Goal: Task Accomplishment & Management: Complete application form

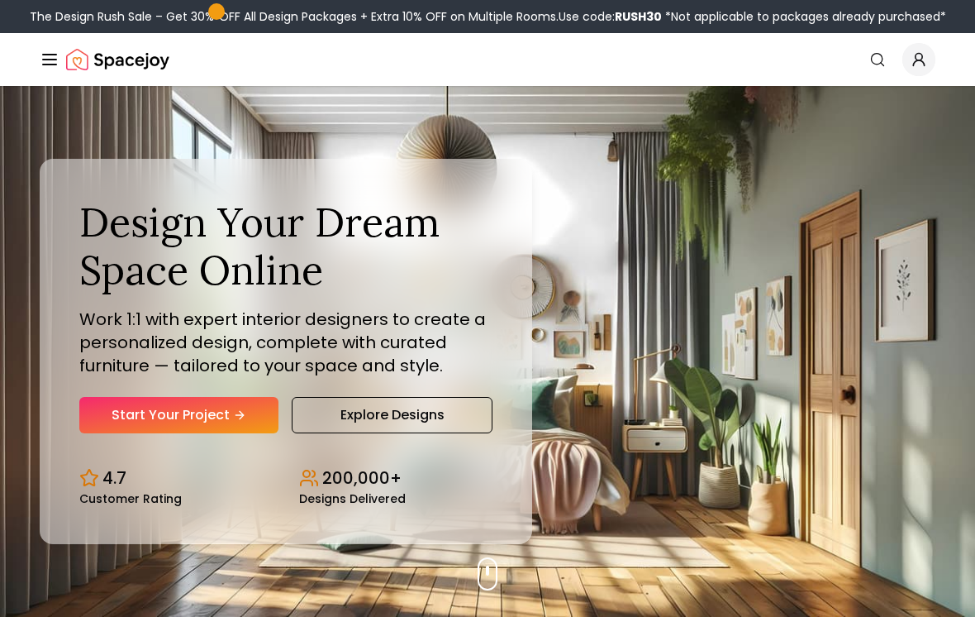
click at [93, 414] on link "Start Your Project" at bounding box center [178, 415] width 199 height 36
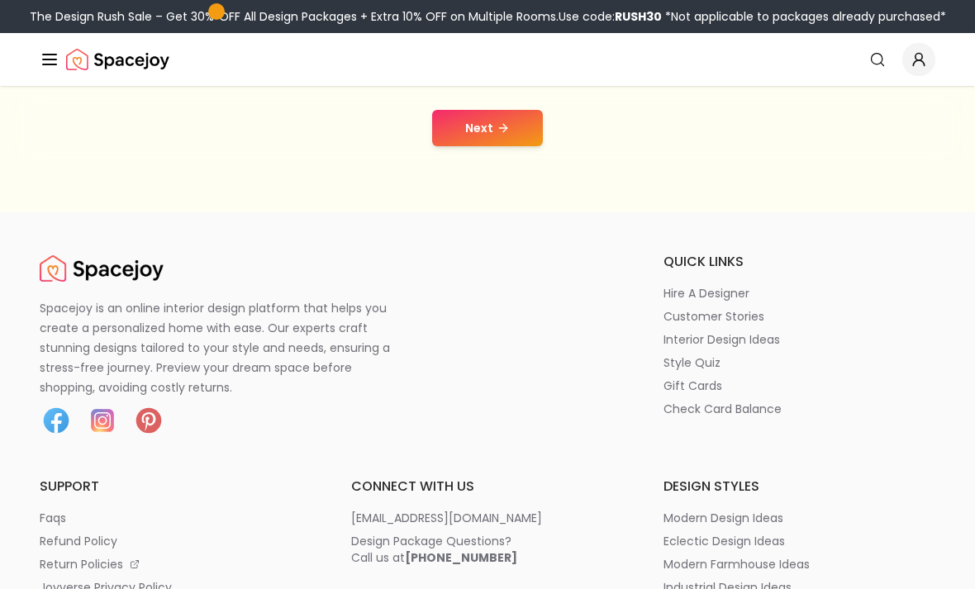
scroll to position [366, 0]
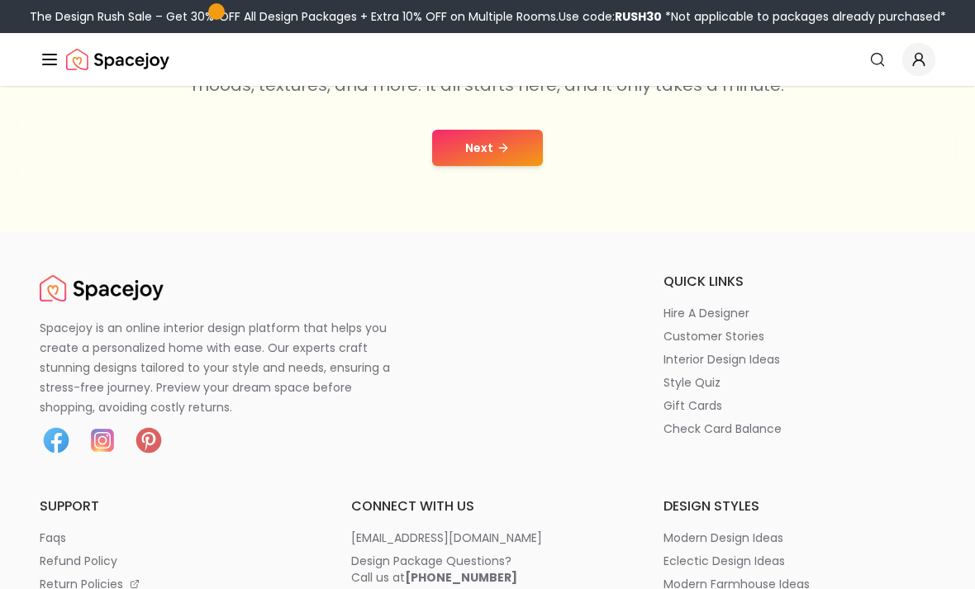
click at [503, 151] on icon at bounding box center [505, 147] width 4 height 7
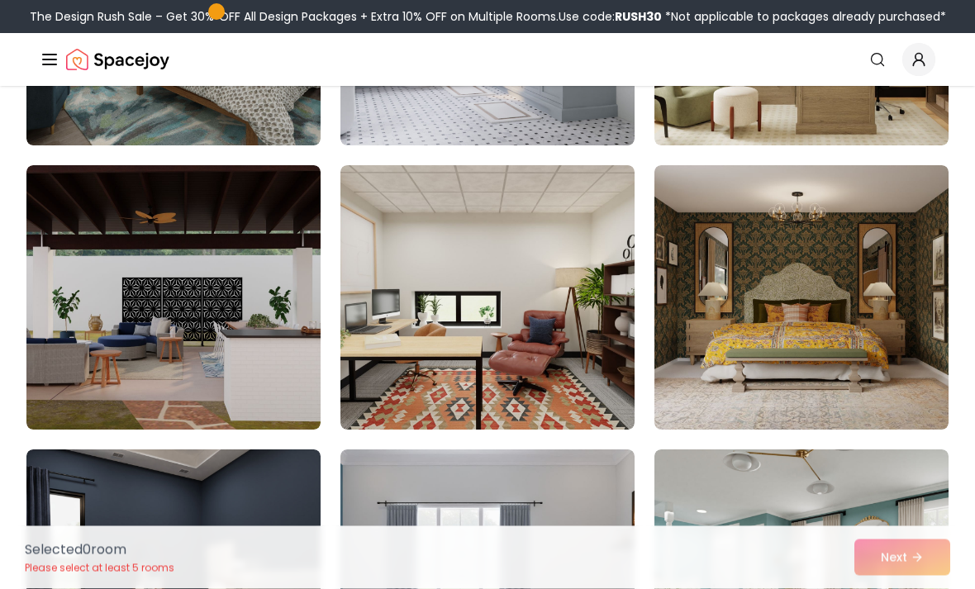
scroll to position [2618, 0]
click at [557, 230] on img at bounding box center [488, 297] width 294 height 264
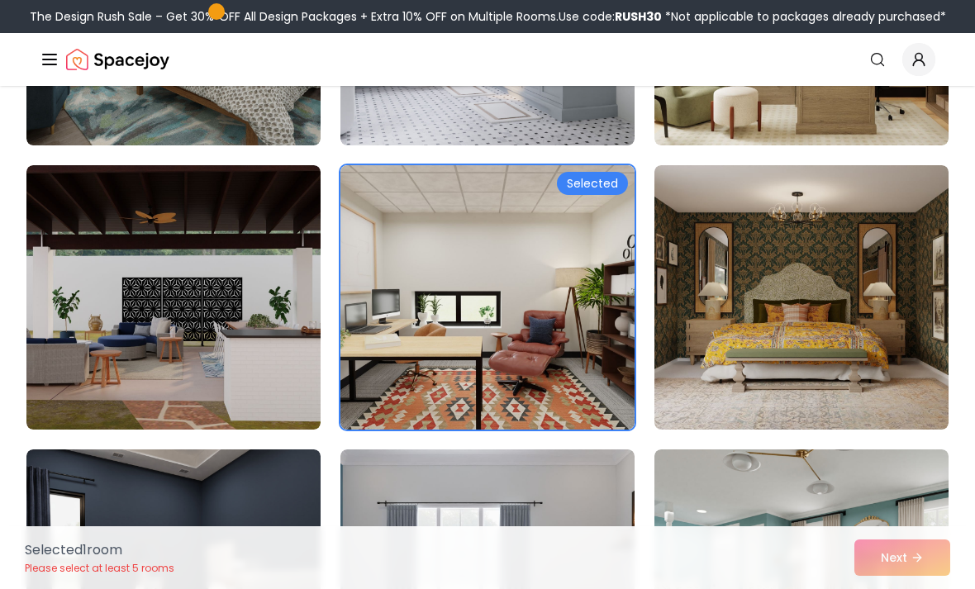
click at [517, 244] on img at bounding box center [488, 297] width 294 height 264
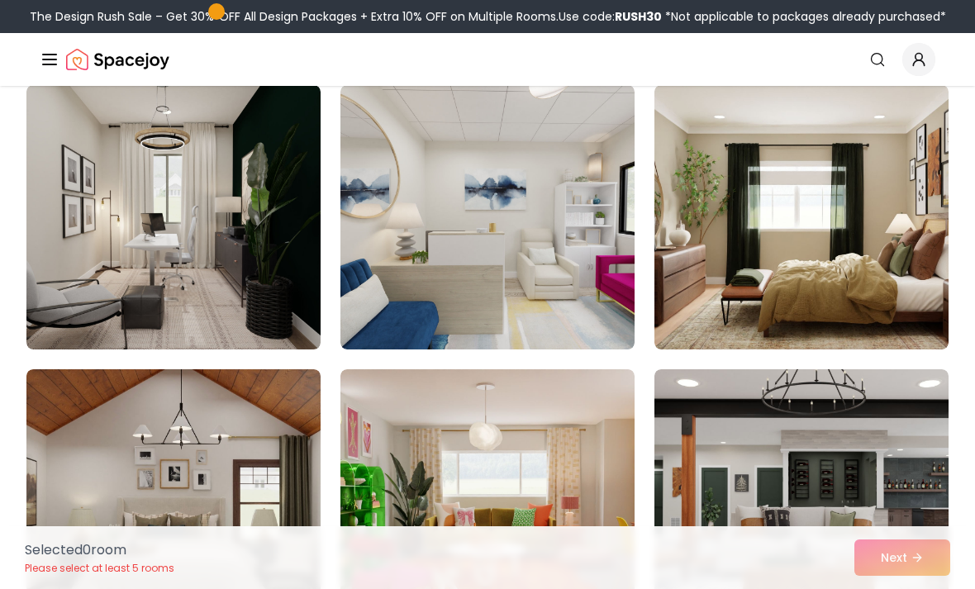
scroll to position [622, 0]
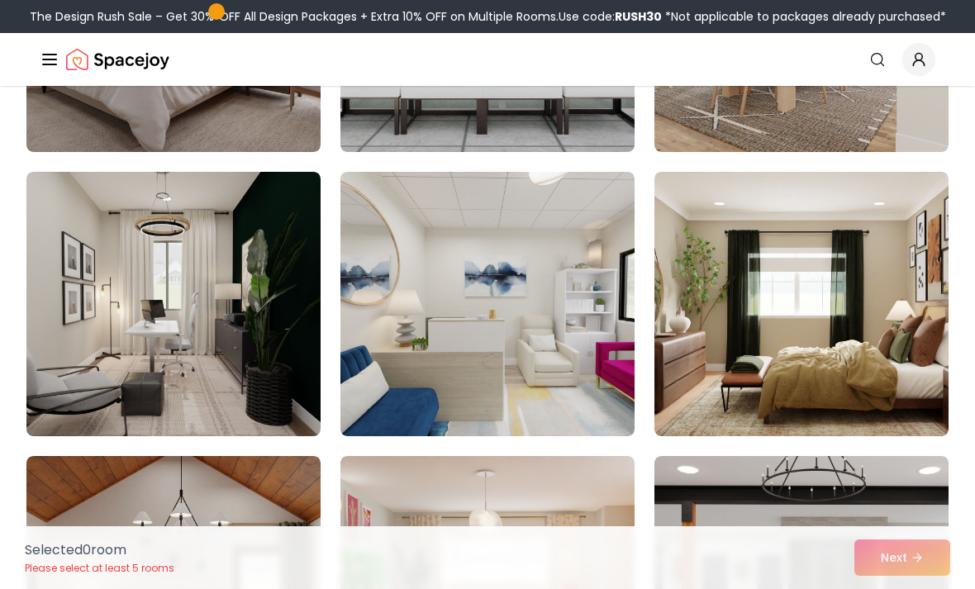
click at [36, 72] on div "Spacejoy Search How It Works Design Portfolio Pricing AI Design Shop Search Sta…" at bounding box center [487, 59] width 975 height 53
click at [46, 60] on line "Global" at bounding box center [49, 60] width 13 height 0
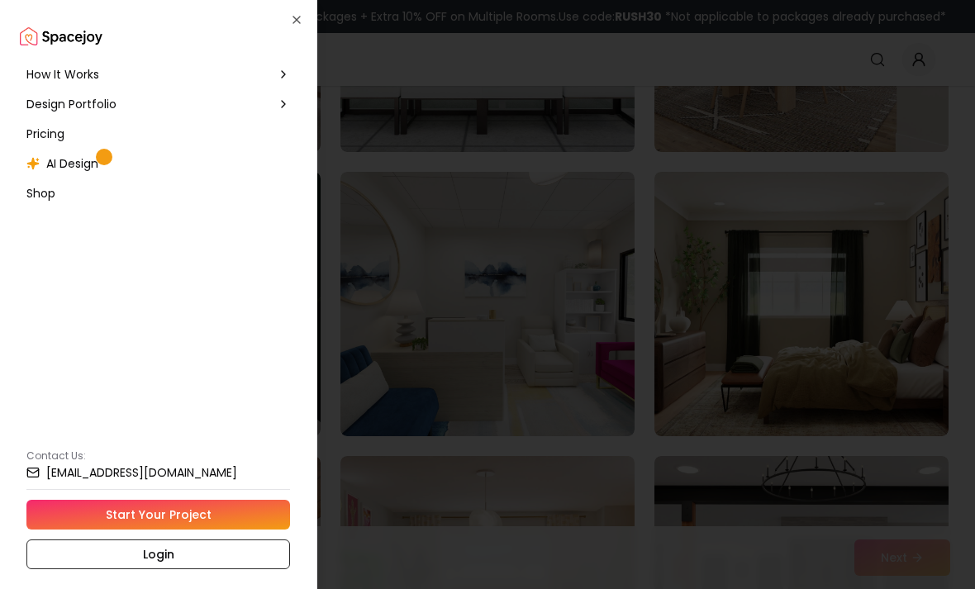
click at [293, 24] on icon "button" at bounding box center [296, 19] width 13 height 13
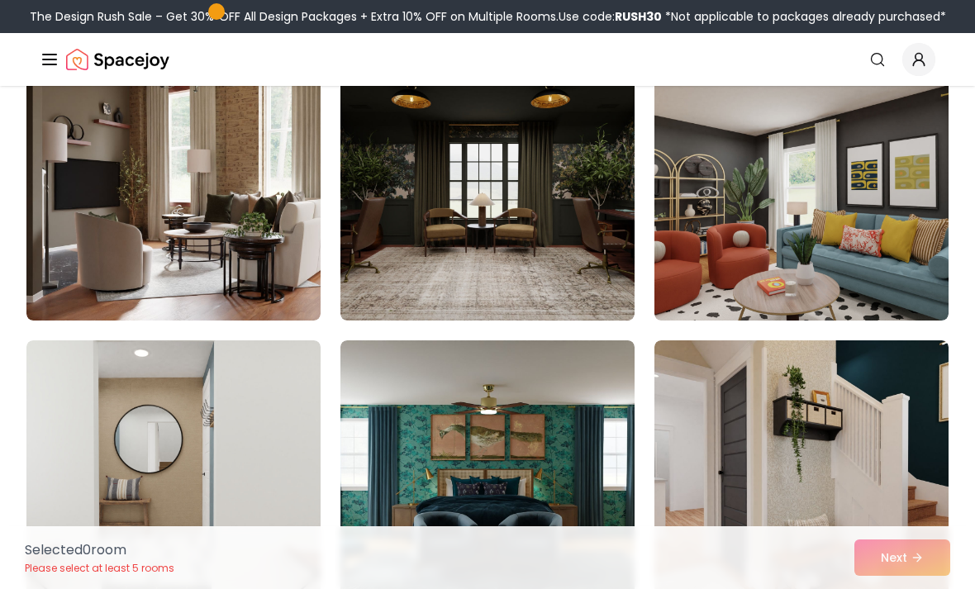
scroll to position [3546, 0]
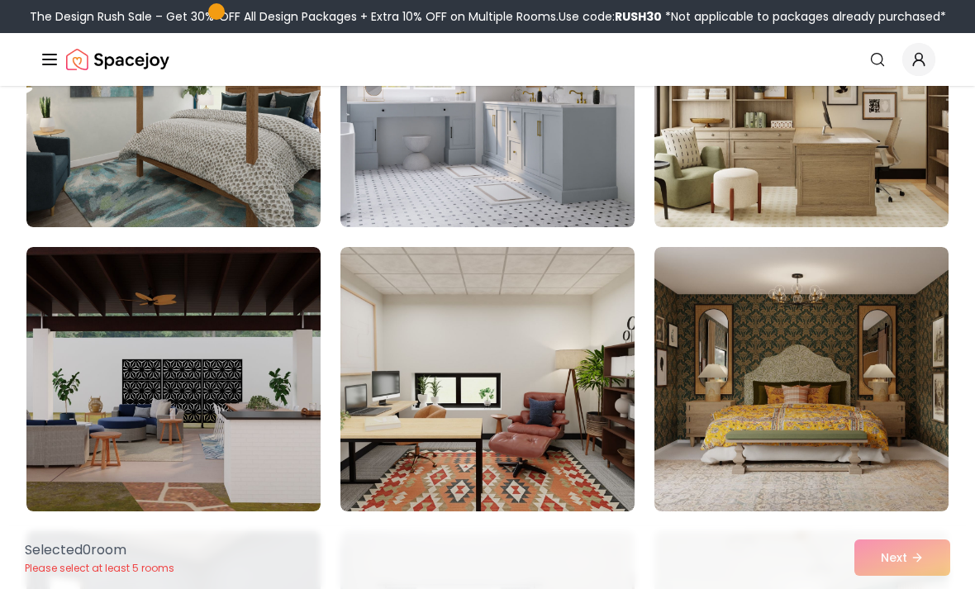
click at [601, 336] on img at bounding box center [488, 379] width 294 height 264
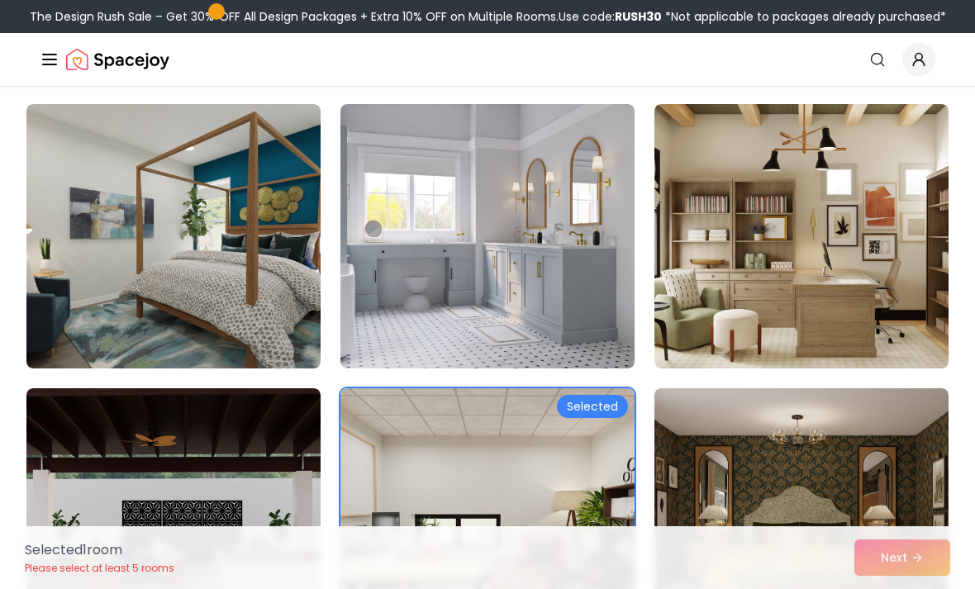
scroll to position [2394, 0]
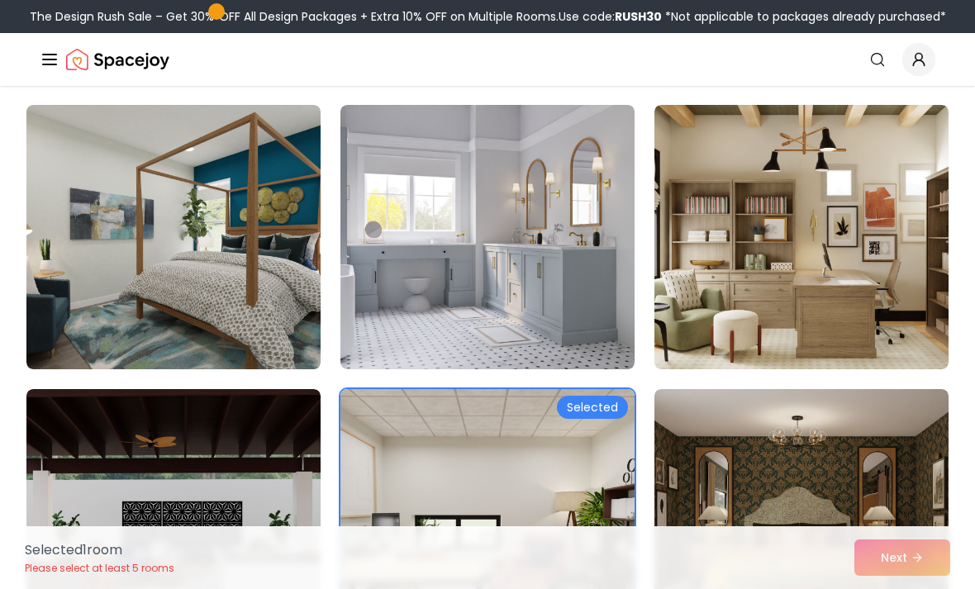
click at [746, 133] on img at bounding box center [802, 237] width 294 height 264
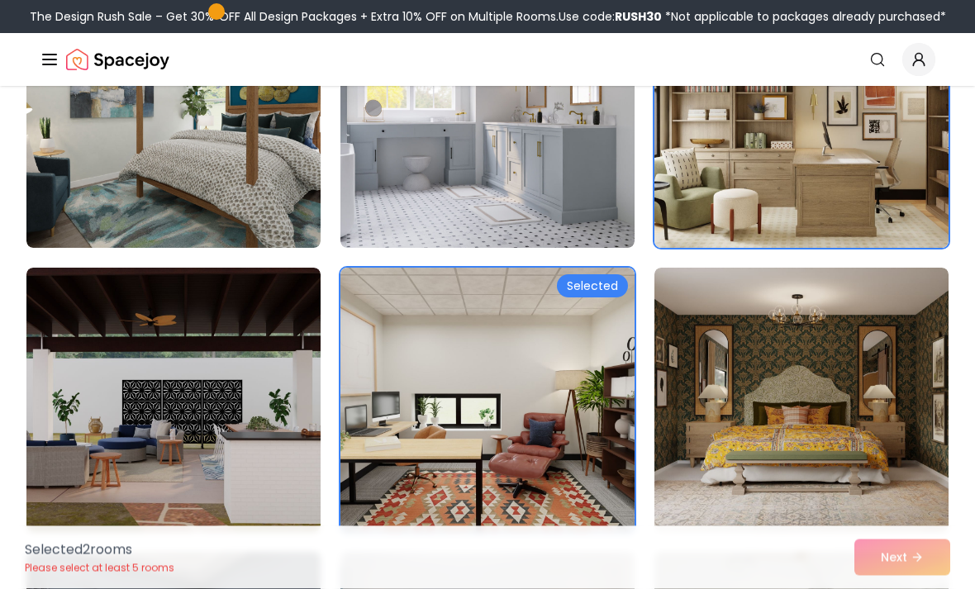
scroll to position [2517, 0]
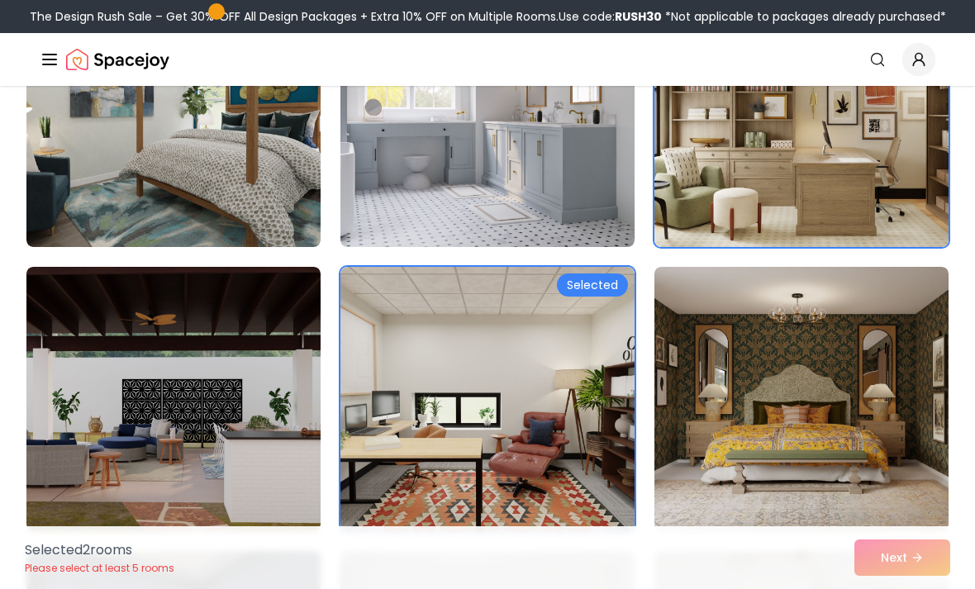
click at [155, 128] on img at bounding box center [173, 115] width 294 height 264
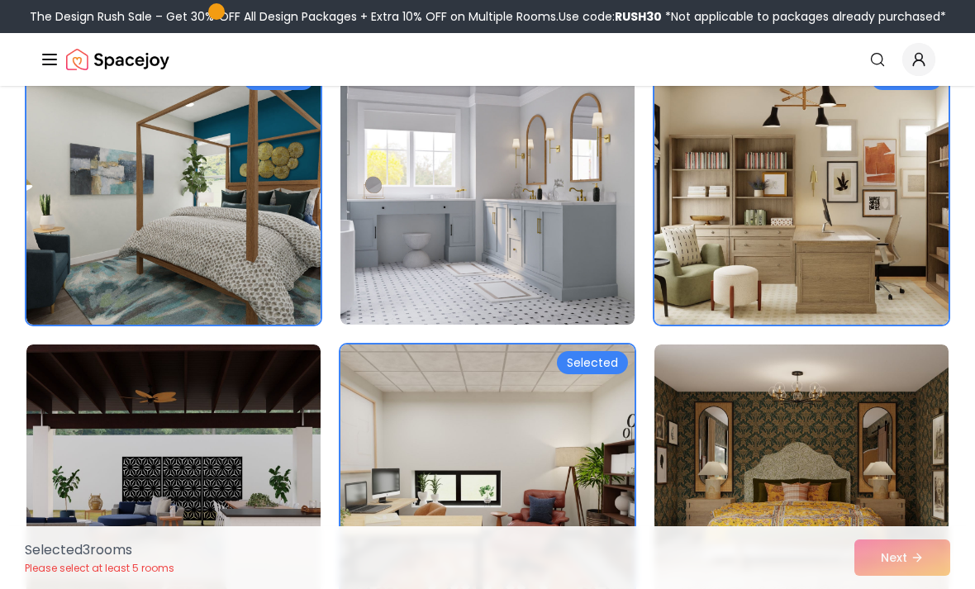
scroll to position [2437, 0]
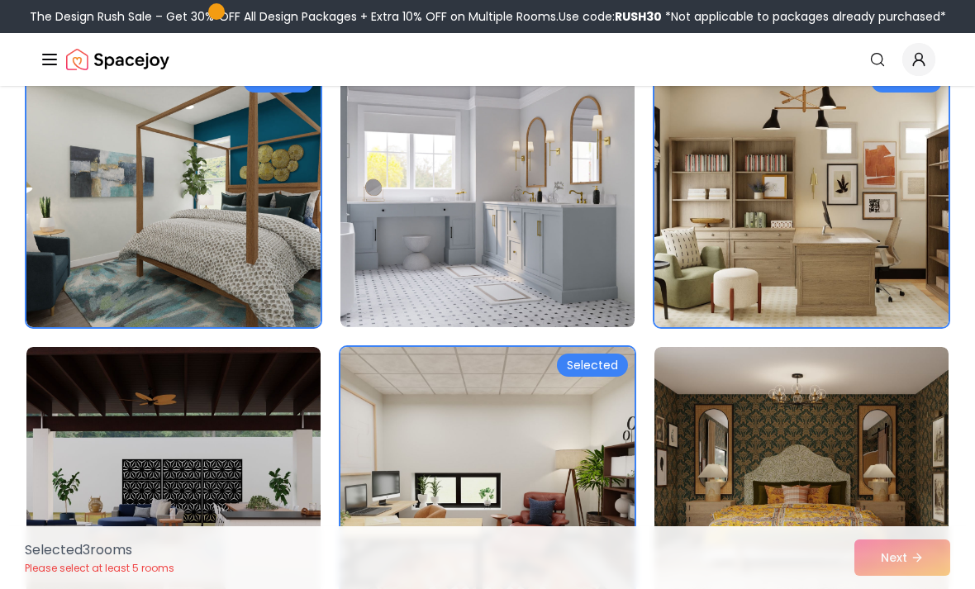
click at [843, 434] on img at bounding box center [802, 479] width 294 height 264
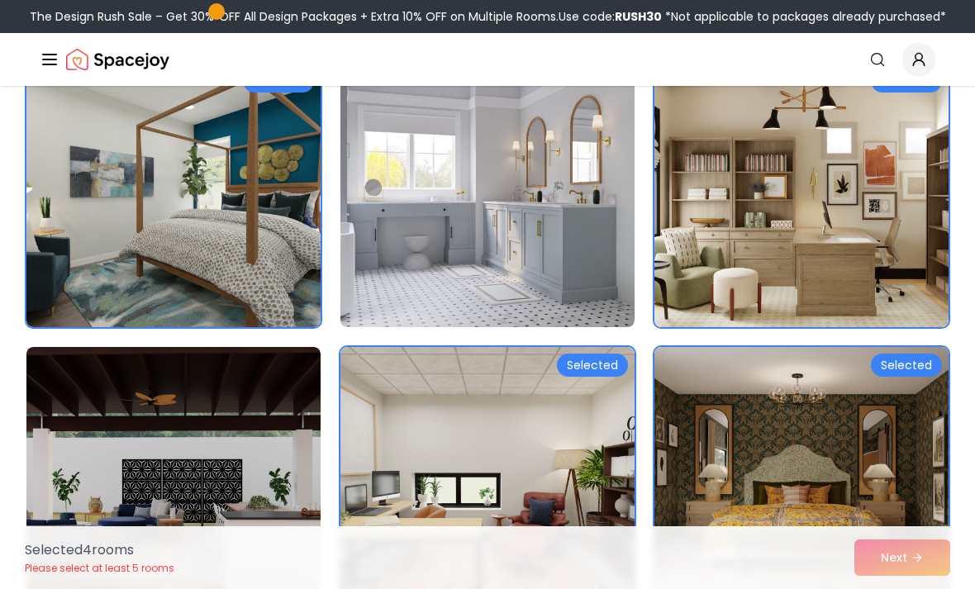
click at [851, 169] on img at bounding box center [802, 195] width 294 height 264
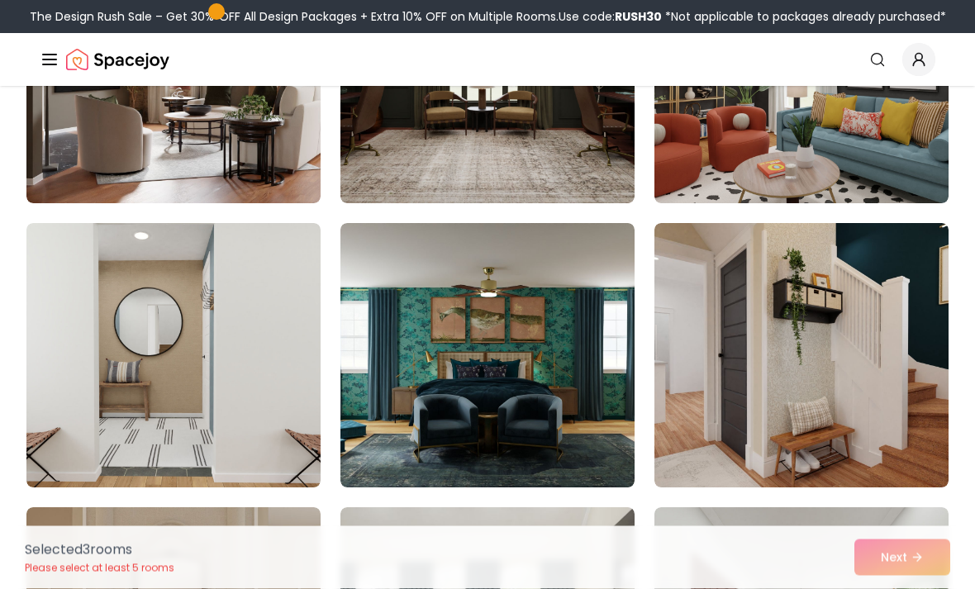
scroll to position [3698, 0]
click at [594, 312] on img at bounding box center [488, 355] width 294 height 264
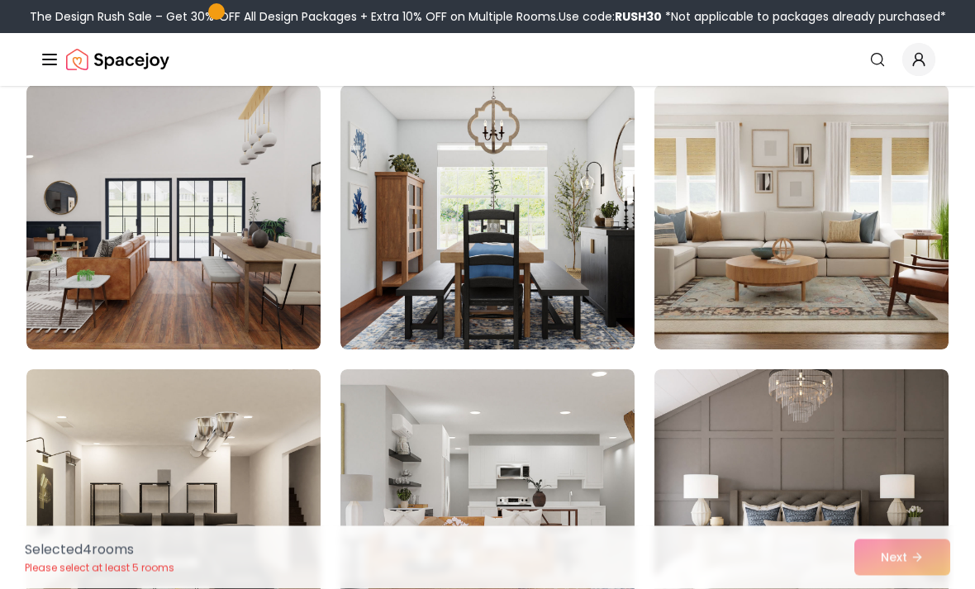
scroll to position [4405, 0]
click at [131, 149] on img at bounding box center [173, 217] width 294 height 264
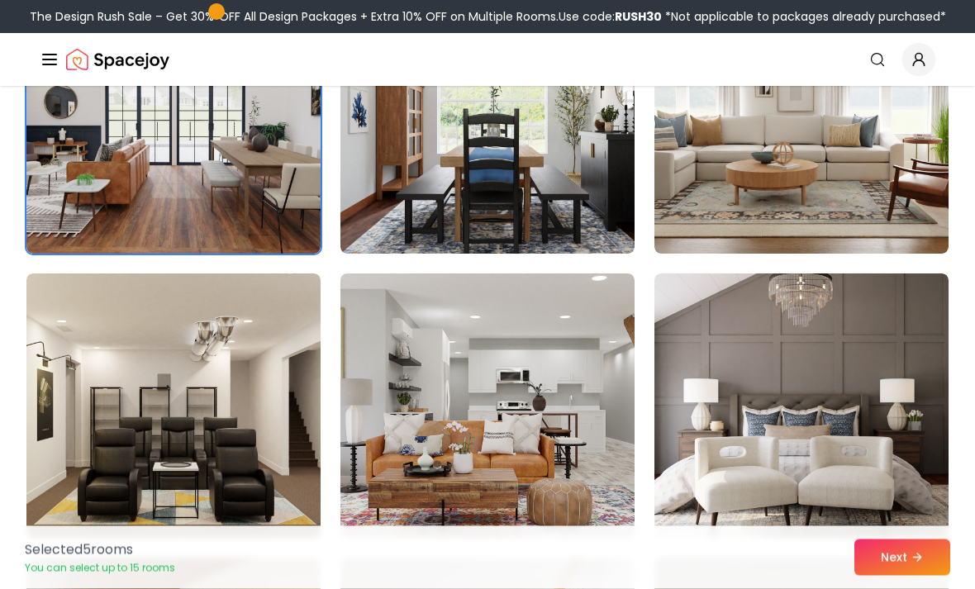
scroll to position [4500, 0]
click at [892, 576] on button "Next" at bounding box center [903, 558] width 96 height 36
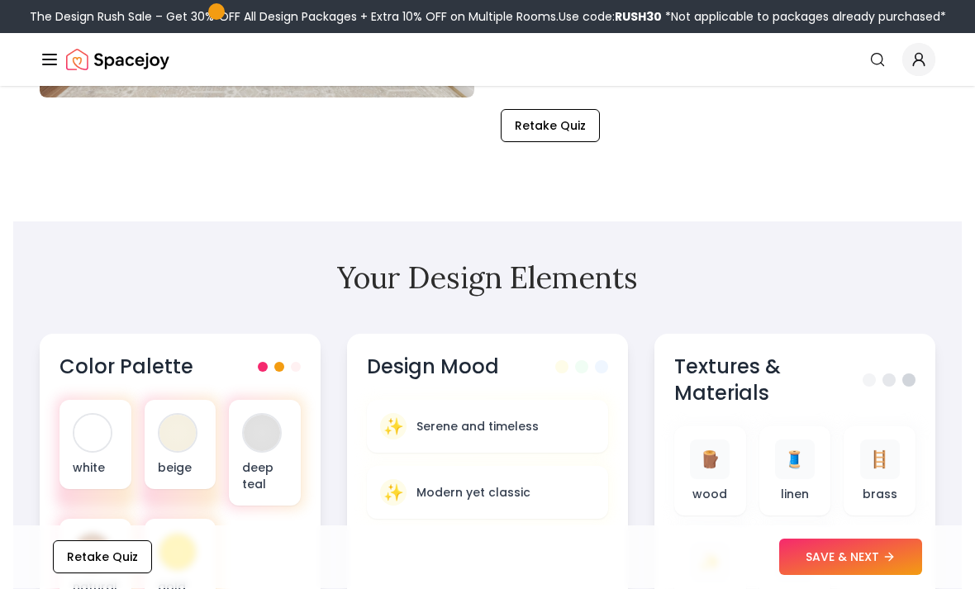
scroll to position [436, 0]
click at [904, 576] on button "SAVE & NEXT" at bounding box center [850, 558] width 143 height 36
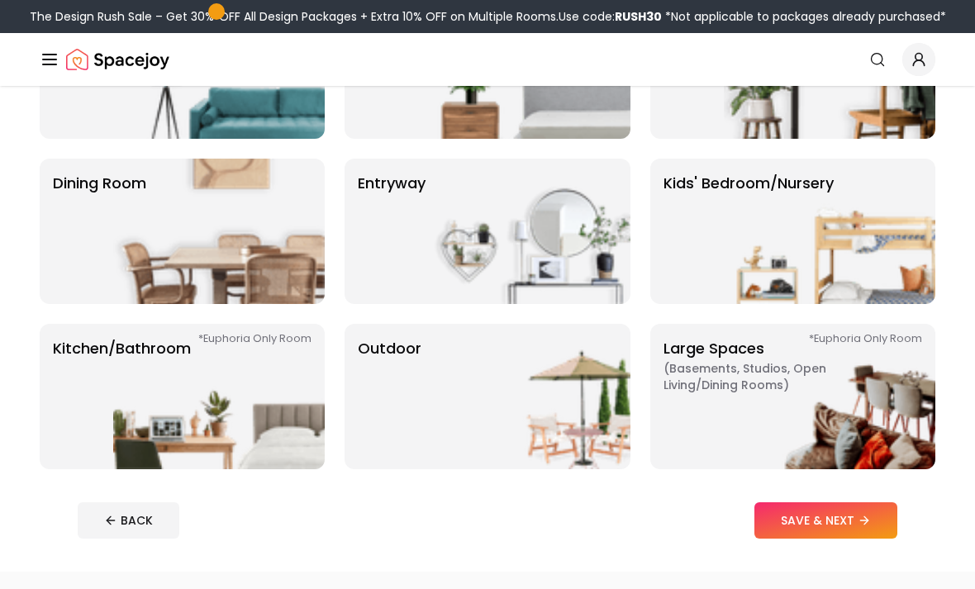
scroll to position [235, 0]
click at [914, 345] on img at bounding box center [830, 396] width 212 height 145
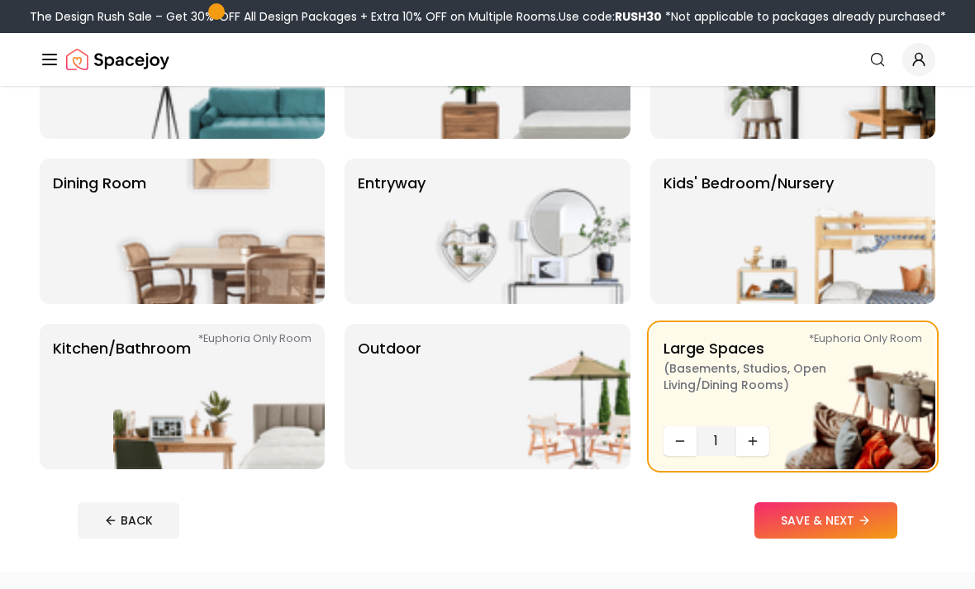
click at [859, 524] on button "SAVE & NEXT" at bounding box center [826, 521] width 143 height 36
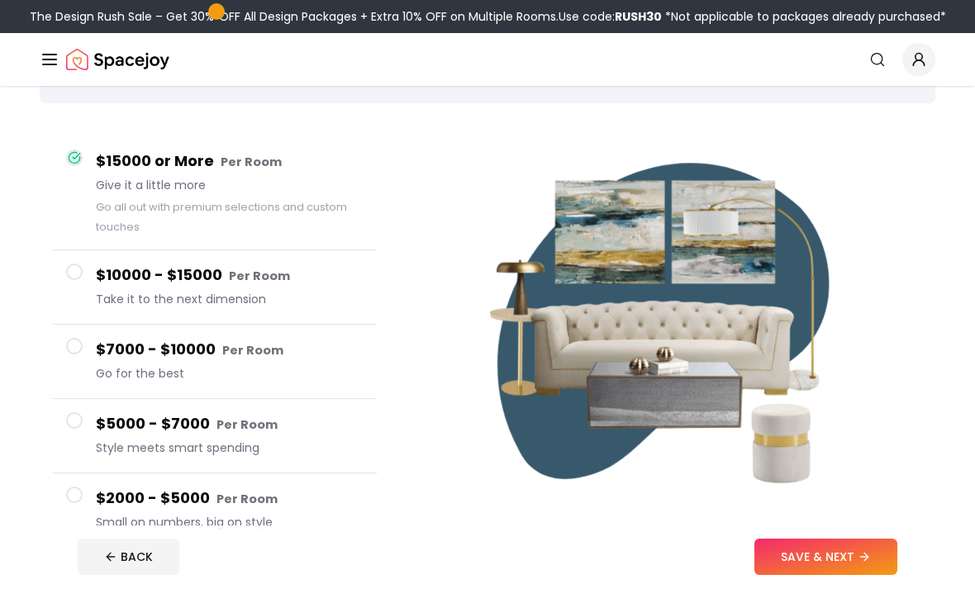
scroll to position [105, 0]
click at [871, 576] on button "SAVE & NEXT" at bounding box center [826, 558] width 143 height 36
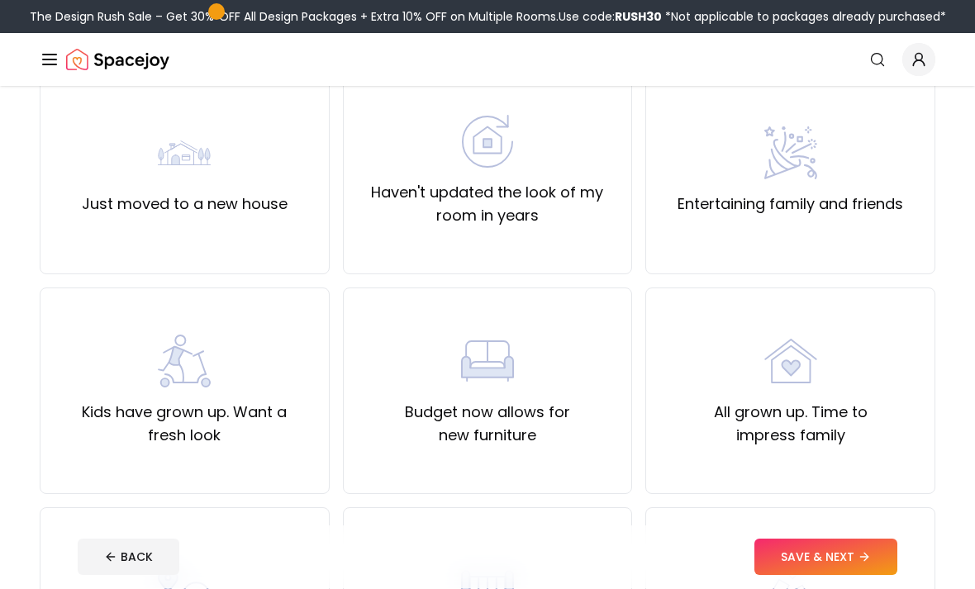
scroll to position [160, 0]
click at [882, 177] on div "Entertaining family and friends" at bounding box center [791, 170] width 226 height 89
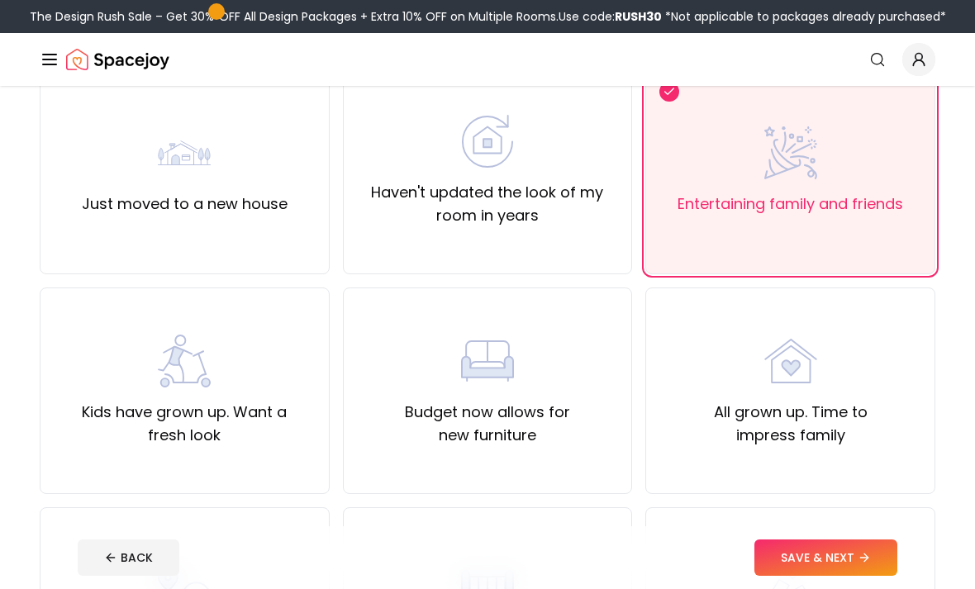
click at [837, 576] on button "SAVE & NEXT" at bounding box center [826, 558] width 143 height 36
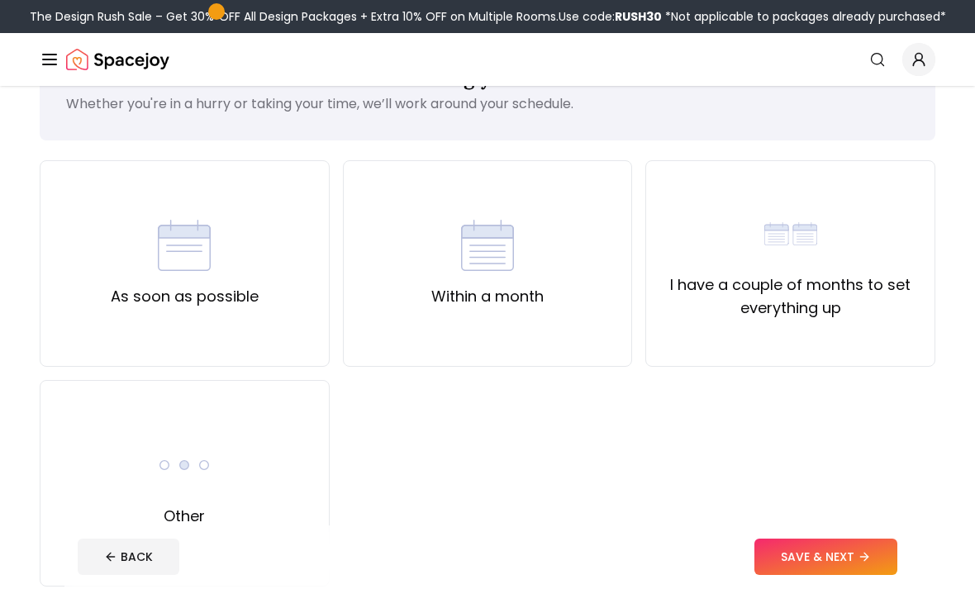
scroll to position [68, 0]
click at [865, 328] on div "I have a couple of months to set everything up" at bounding box center [791, 263] width 290 height 207
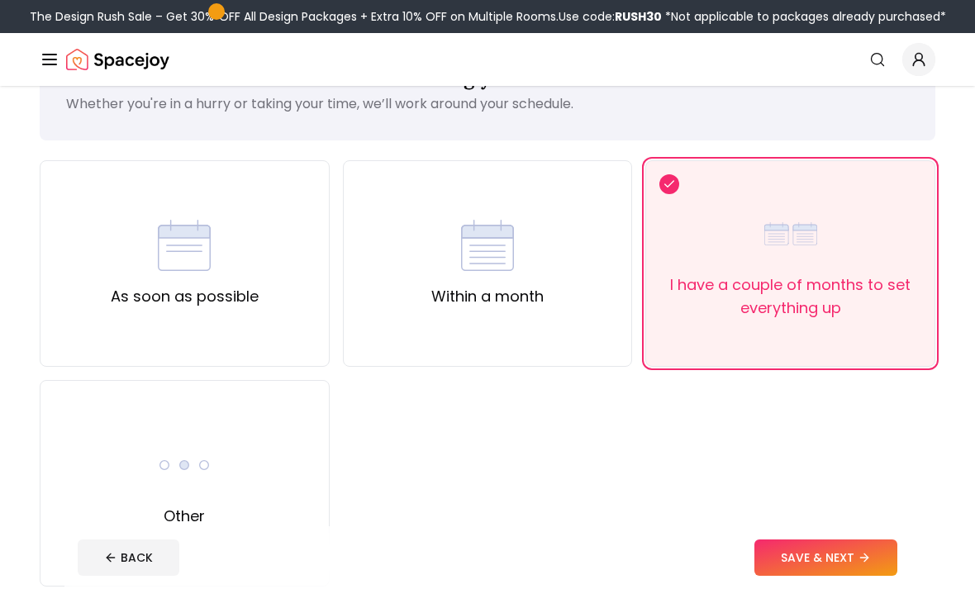
click at [860, 576] on button "SAVE & NEXT" at bounding box center [826, 558] width 143 height 36
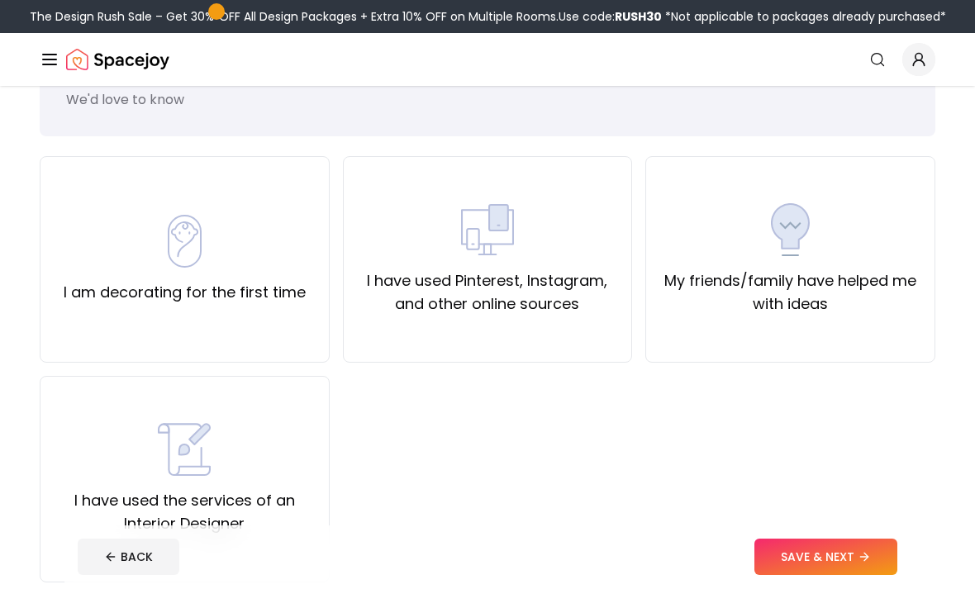
scroll to position [72, 0]
click at [192, 185] on div "I am decorating for the first time" at bounding box center [185, 259] width 290 height 207
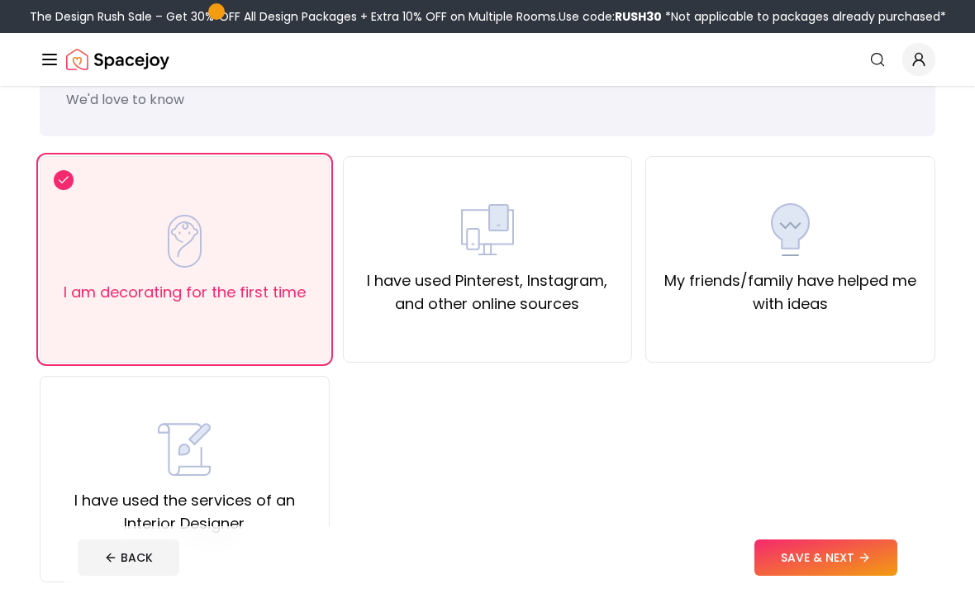
click at [857, 576] on button "SAVE & NEXT" at bounding box center [826, 558] width 143 height 36
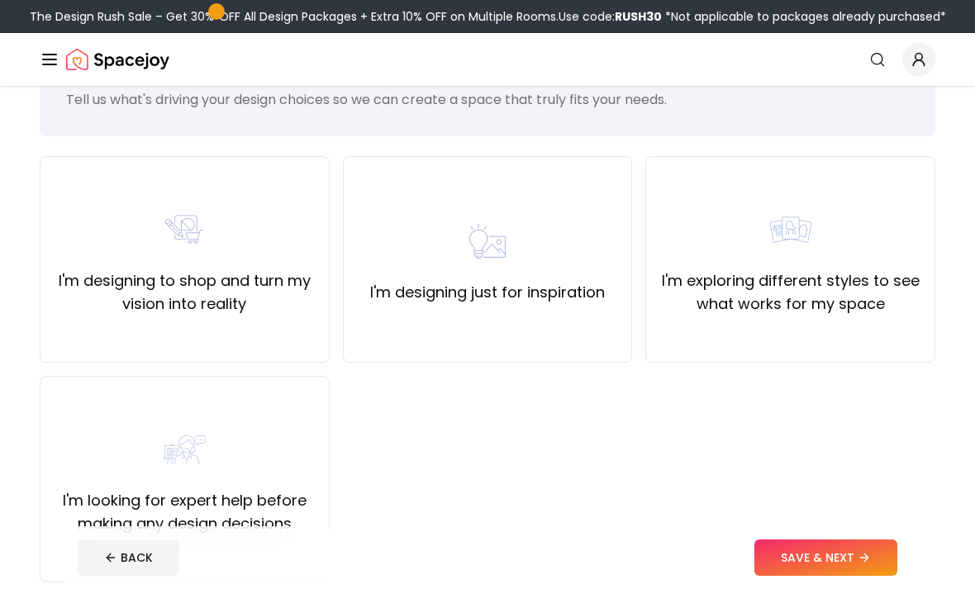
click at [425, 220] on div "I'm designing just for inspiration" at bounding box center [487, 259] width 235 height 89
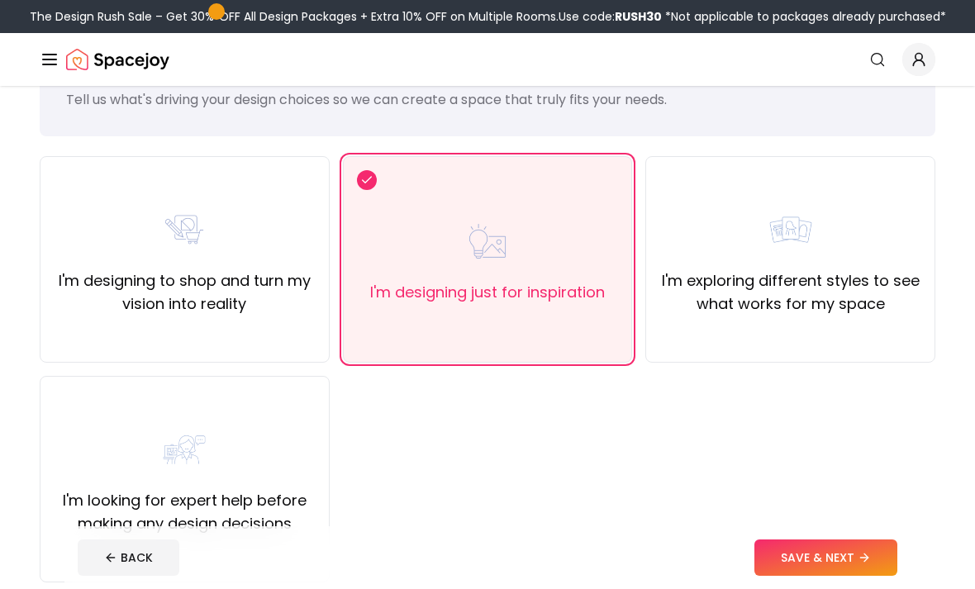
click at [861, 565] on icon at bounding box center [864, 557] width 13 height 13
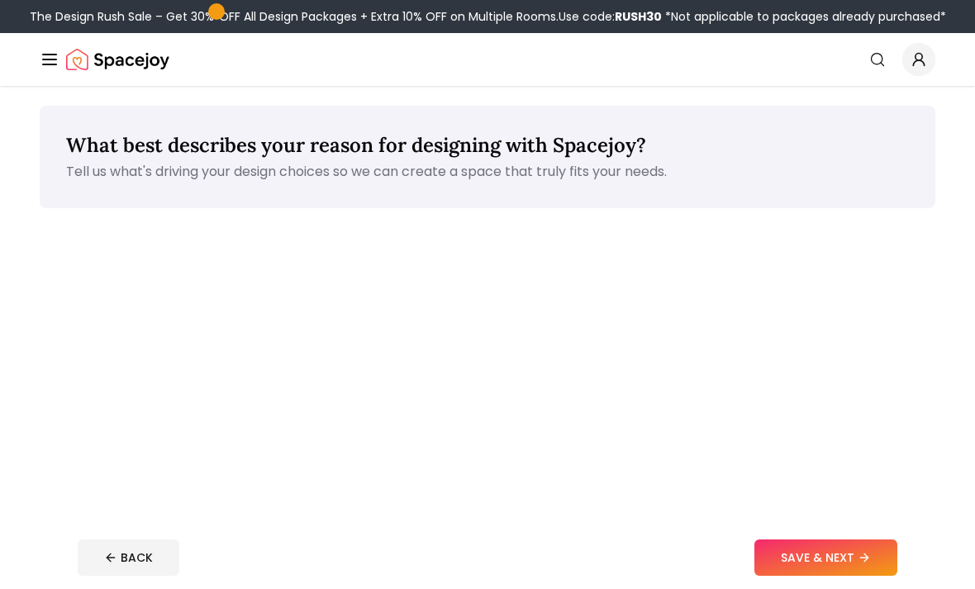
scroll to position [125, 0]
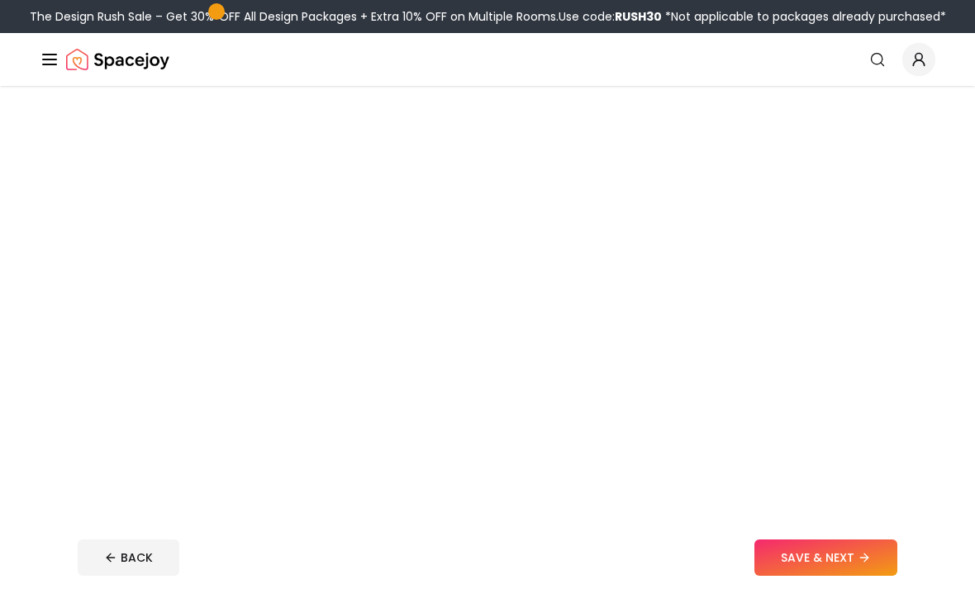
scroll to position [235, 0]
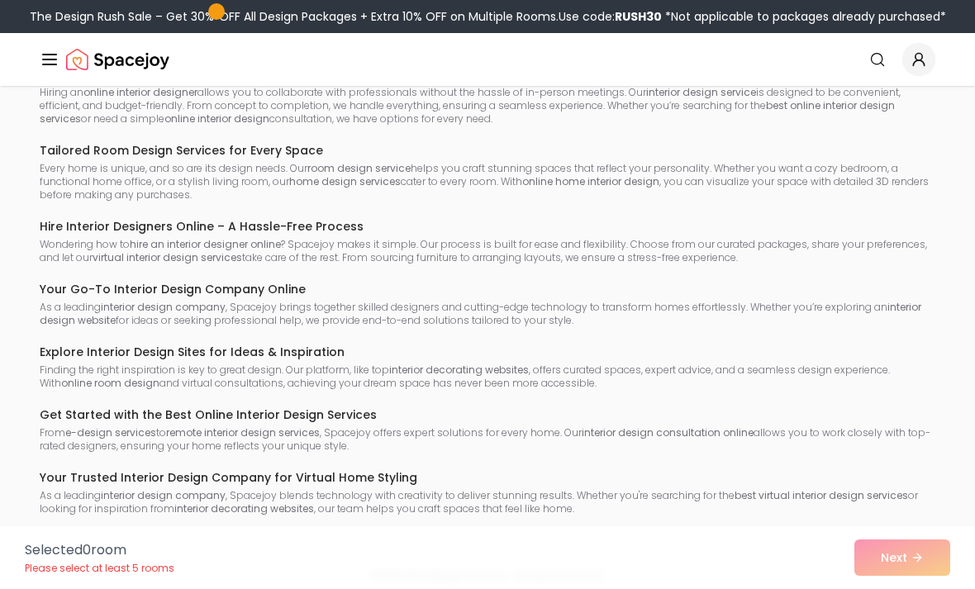
scroll to position [419, 0]
